Goal: Task Accomplishment & Management: Manage account settings

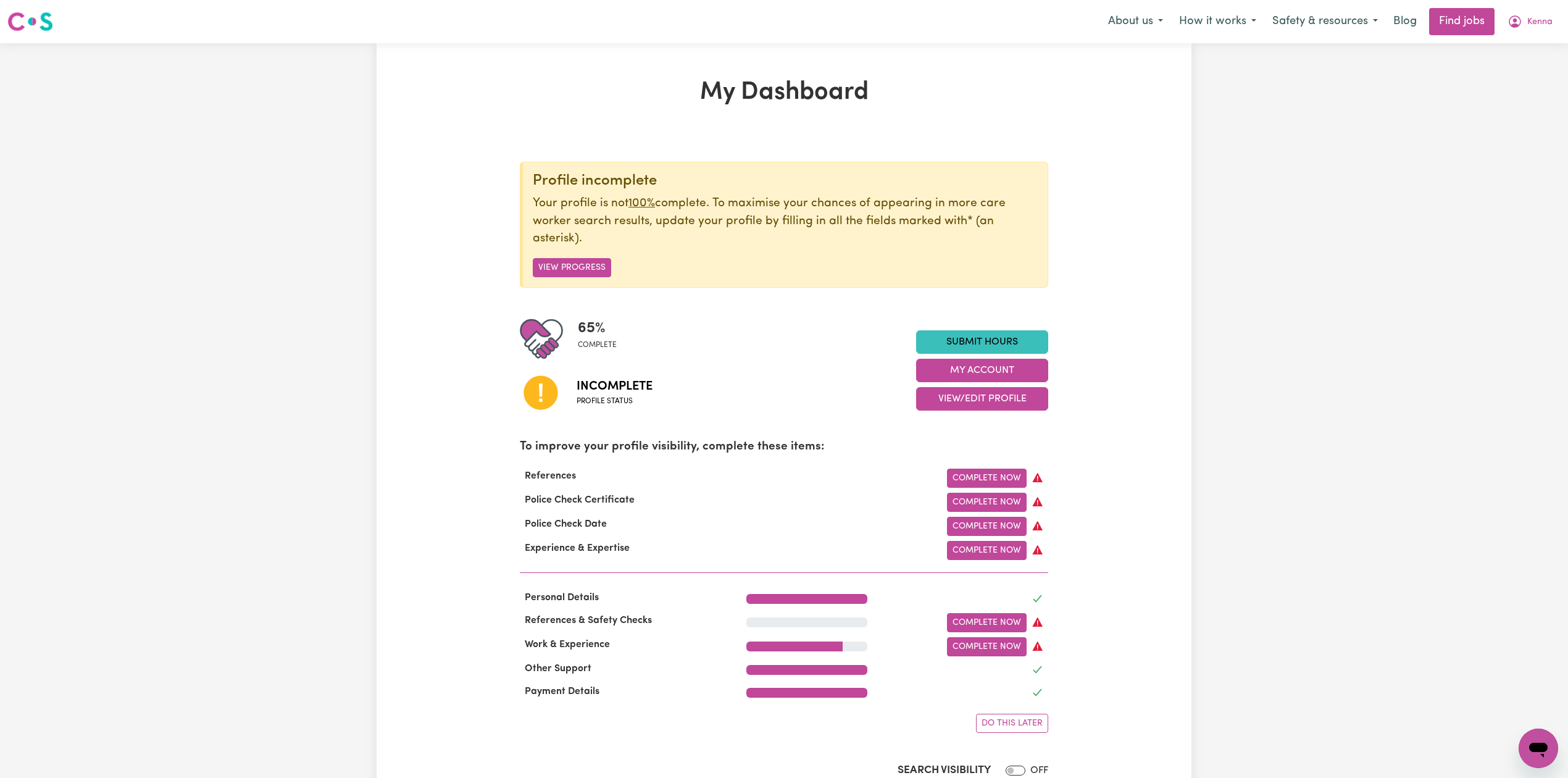
click at [1039, 415] on div "65 % complete Incomplete Profile status Submit Hours My Account View/Edit Profi…" at bounding box center [784, 371] width 529 height 106
click at [1000, 406] on button "View/Edit Profile" at bounding box center [982, 398] width 132 height 23
click at [1539, 37] on nav "Menu About us How it works Safety & resources Blog Find jobs Kenna" at bounding box center [784, 22] width 1568 height 44
click at [1534, 25] on span "Kenna" at bounding box center [1539, 22] width 25 height 14
click at [1512, 89] on link "Logout" at bounding box center [1511, 94] width 97 height 23
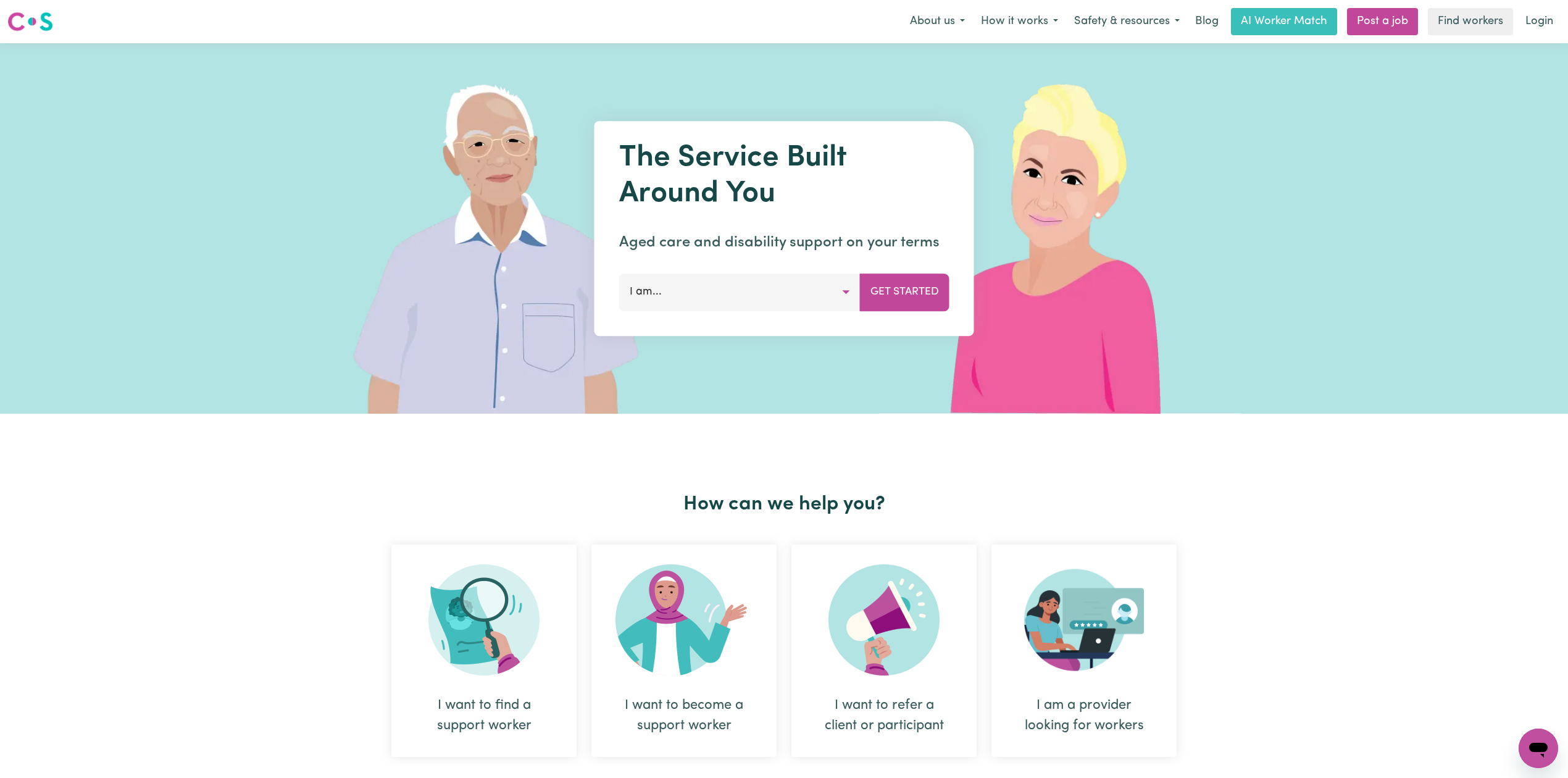
click at [1542, 25] on link "Login" at bounding box center [1539, 22] width 43 height 27
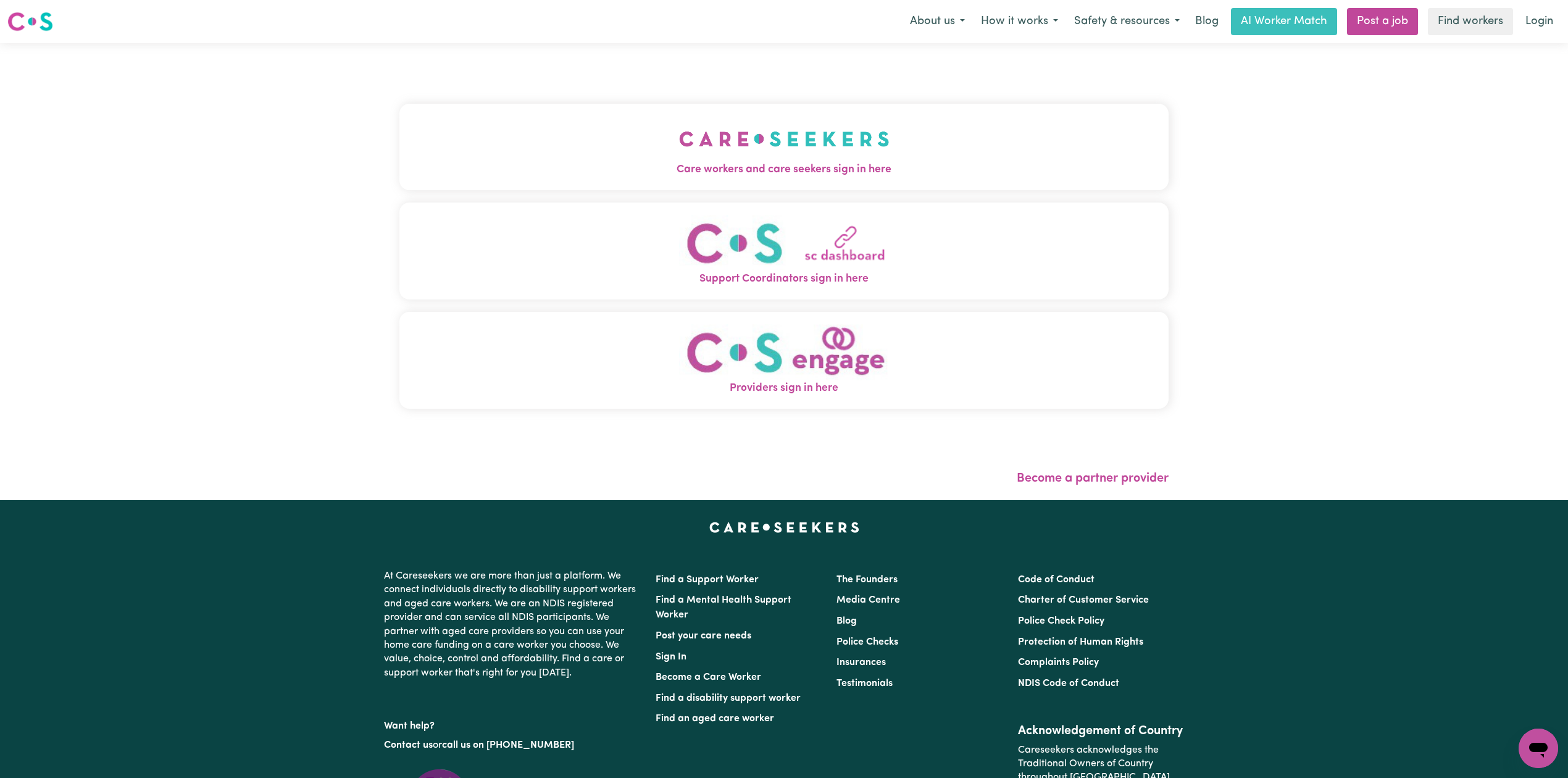
click at [516, 162] on span "Care workers and care seekers sign in here" at bounding box center [784, 170] width 769 height 16
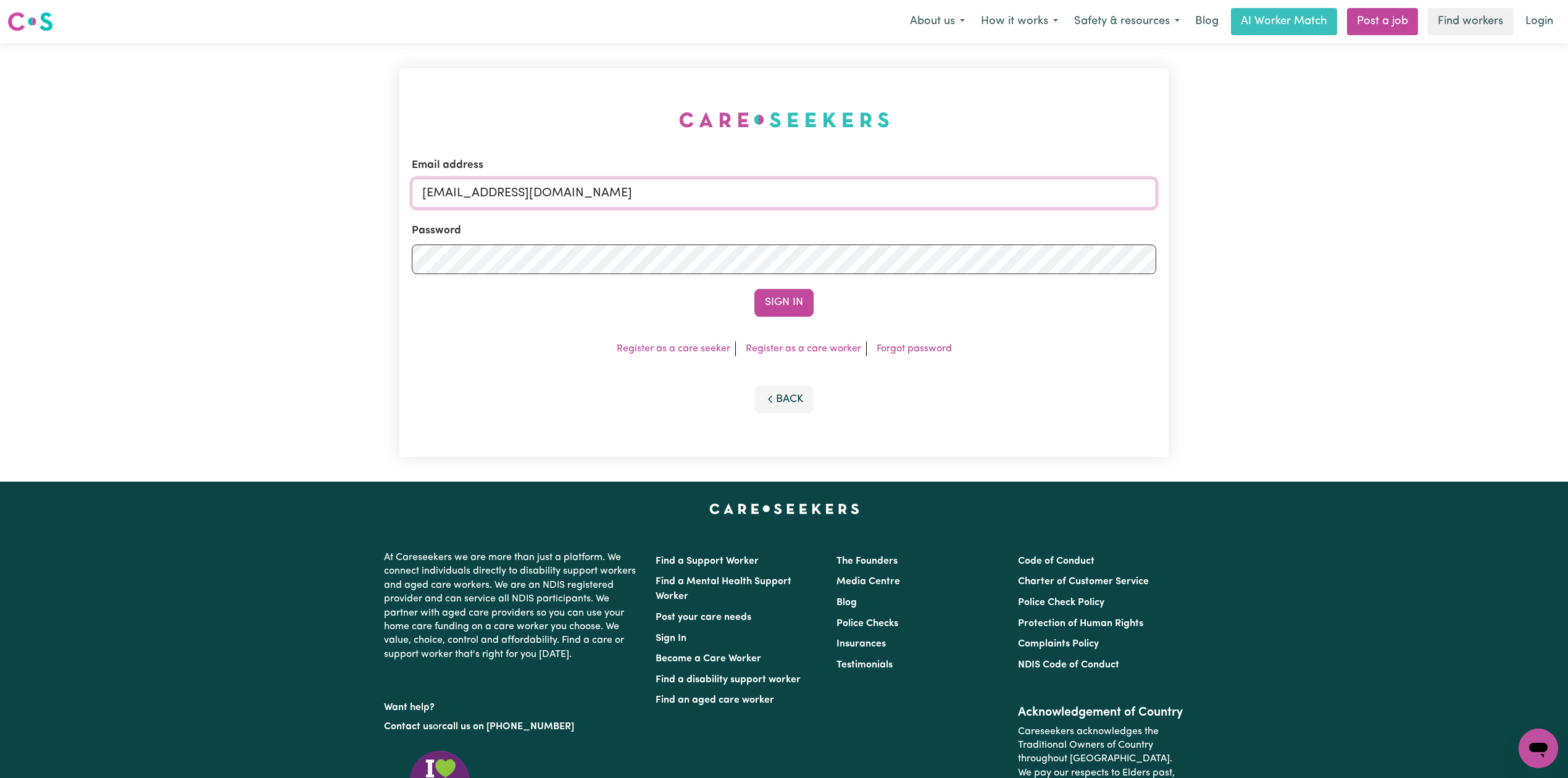
click at [741, 203] on input "[EMAIL_ADDRESS][DOMAIN_NAME]" at bounding box center [784, 193] width 745 height 30
drag, startPoint x: 484, startPoint y: 195, endPoint x: 803, endPoint y: 234, distance: 321.4
click at [803, 234] on form "Email address Superuser~[EMAIL_ADDRESS][DOMAIN_NAME] Password Sign In" at bounding box center [784, 237] width 745 height 160
type input "Superuser~[EMAIL_ADDRESS][DOMAIN_NAME]"
drag, startPoint x: 745, startPoint y: 290, endPoint x: 764, endPoint y: 299, distance: 21.0
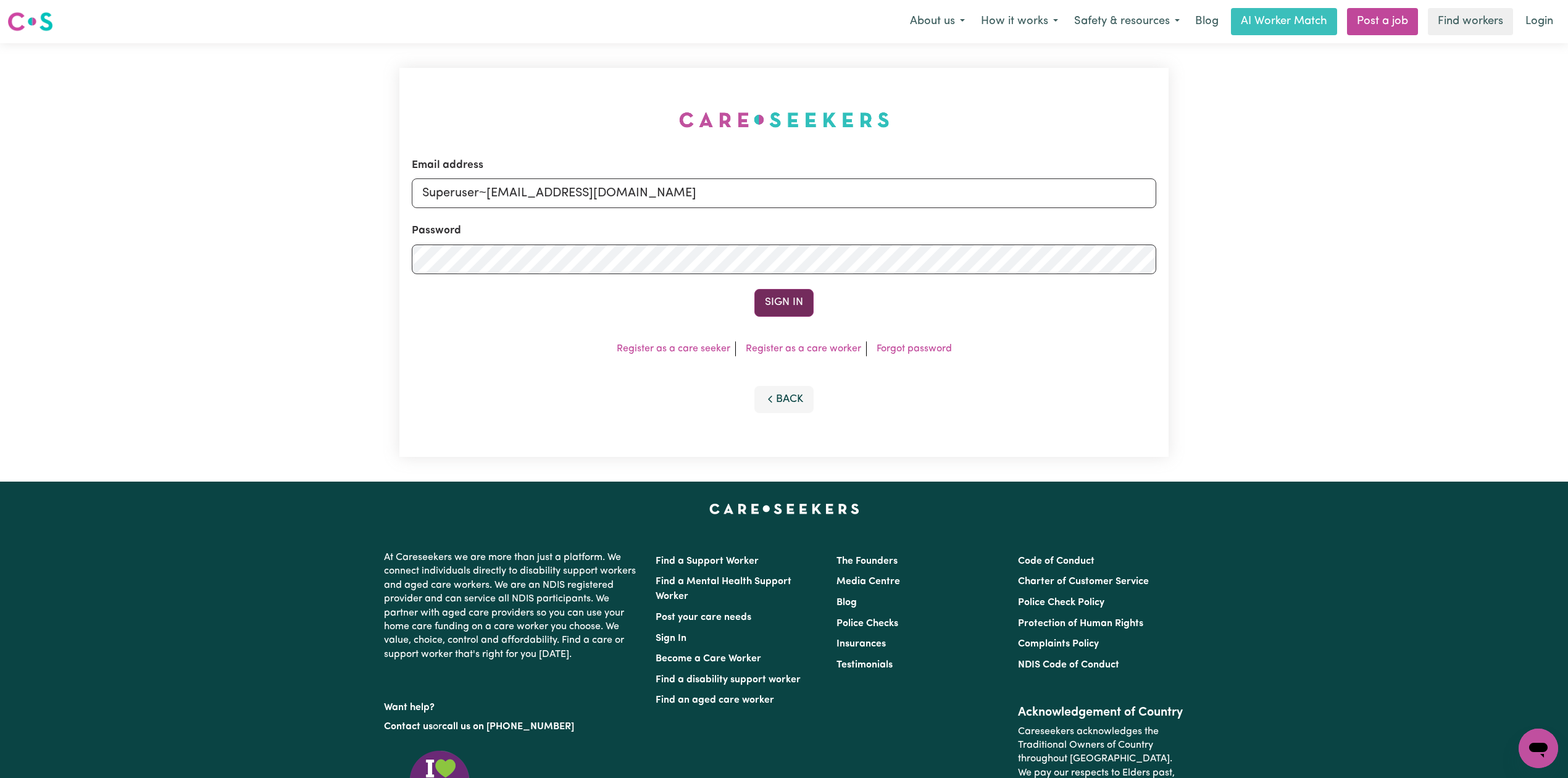
click at [752, 295] on div "Sign In" at bounding box center [784, 303] width 745 height 27
click at [769, 299] on button "Sign In" at bounding box center [784, 303] width 60 height 27
